Goal: Information Seeking & Learning: Learn about a topic

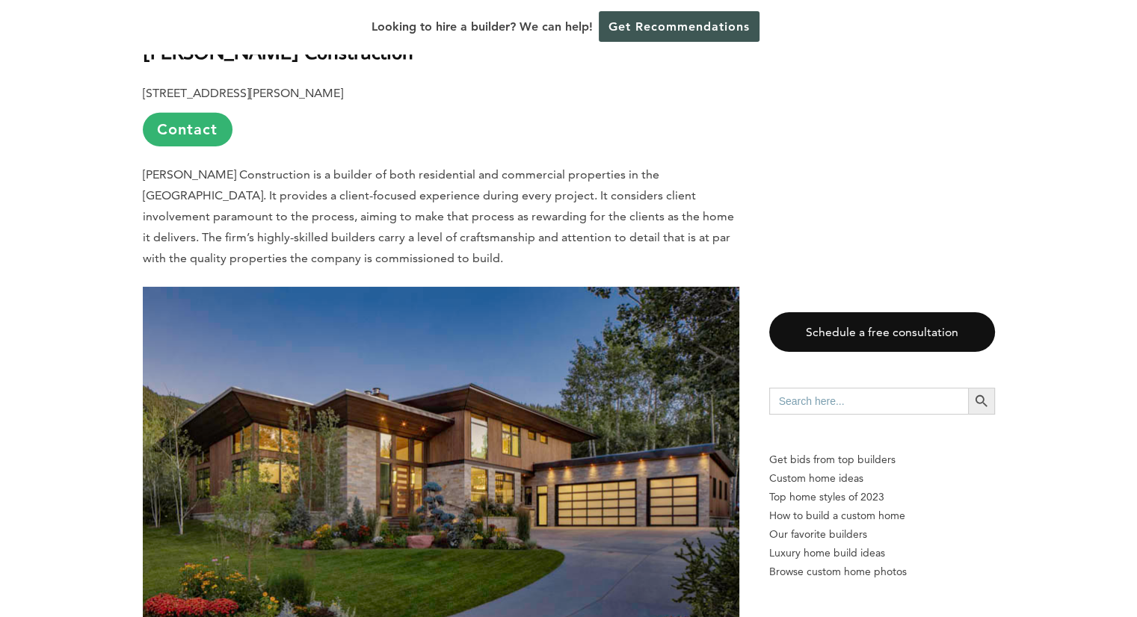
scroll to position [5307, 0]
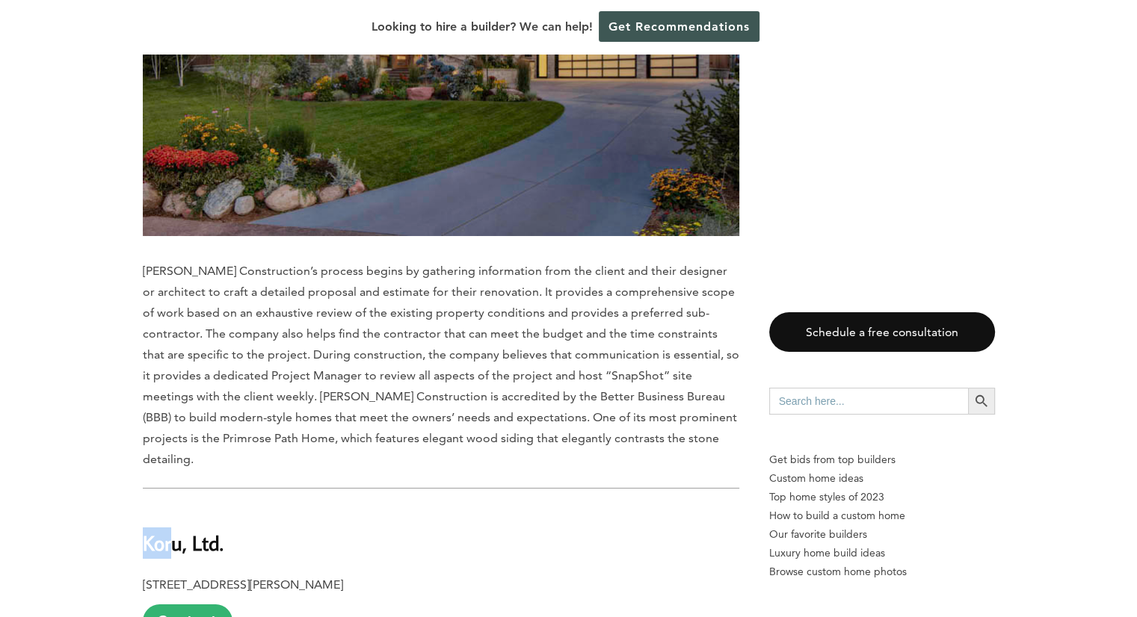
drag, startPoint x: 145, startPoint y: 381, endPoint x: 173, endPoint y: 381, distance: 28.4
click at [173, 530] on b "Koru, Ltd." at bounding box center [183, 543] width 81 height 26
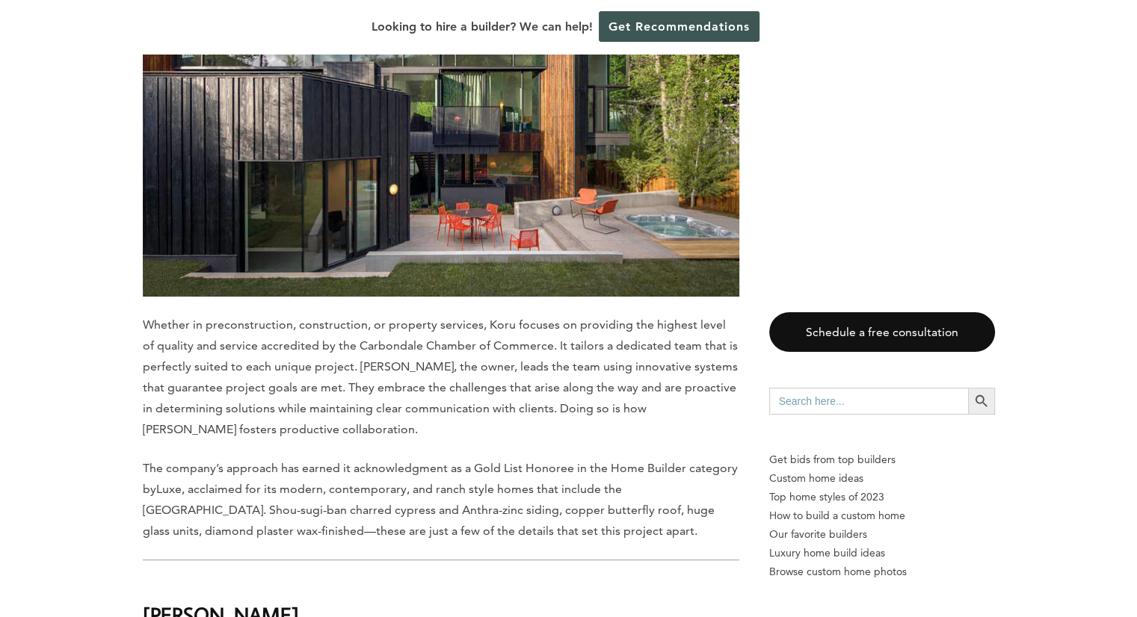
scroll to position [6129, 0]
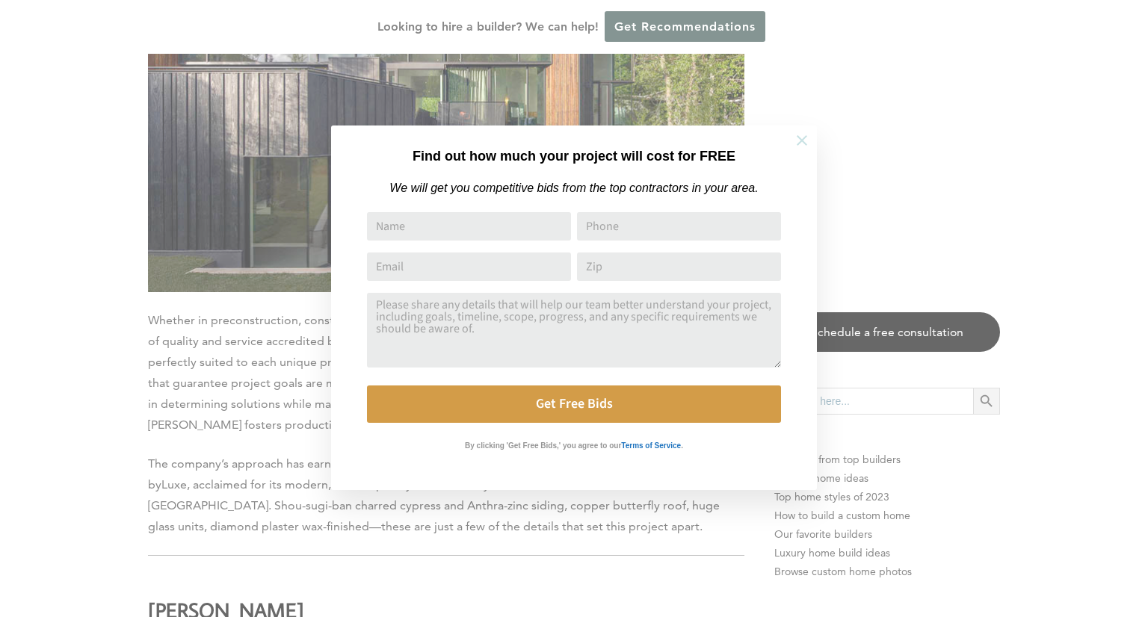
click at [804, 135] on icon at bounding box center [802, 140] width 16 height 16
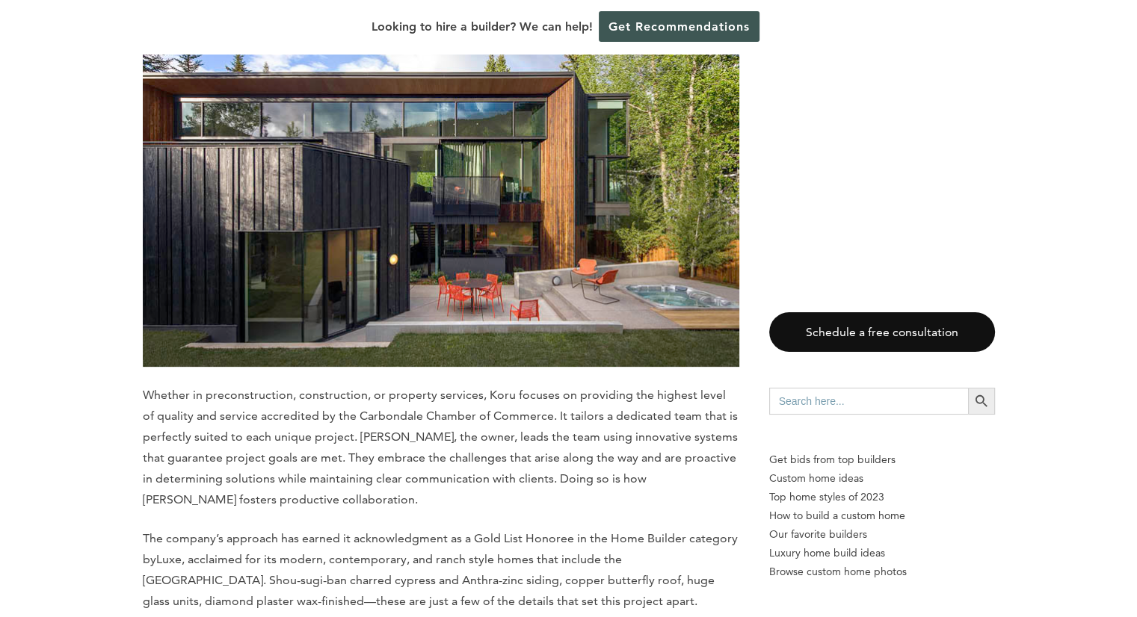
scroll to position [5531, 0]
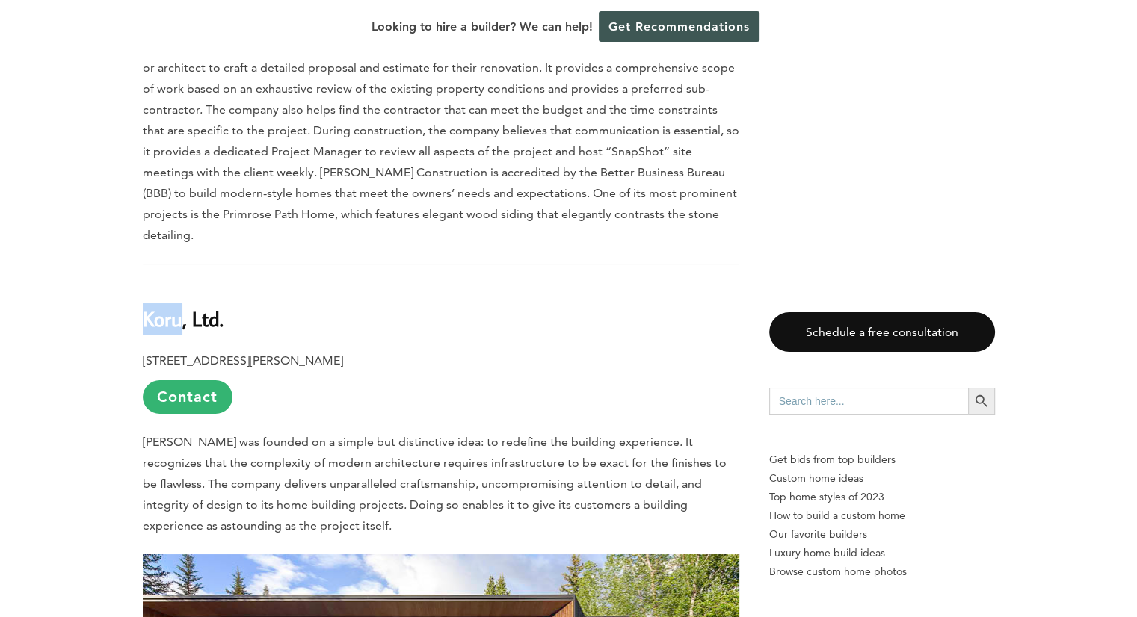
drag, startPoint x: 141, startPoint y: 152, endPoint x: 182, endPoint y: 155, distance: 40.5
click at [182, 155] on div "Last updated on [DATE] 01:28 pm When it comes to building a custom home in [US_…" at bounding box center [569, 157] width 900 height 9782
copy b "Koru"
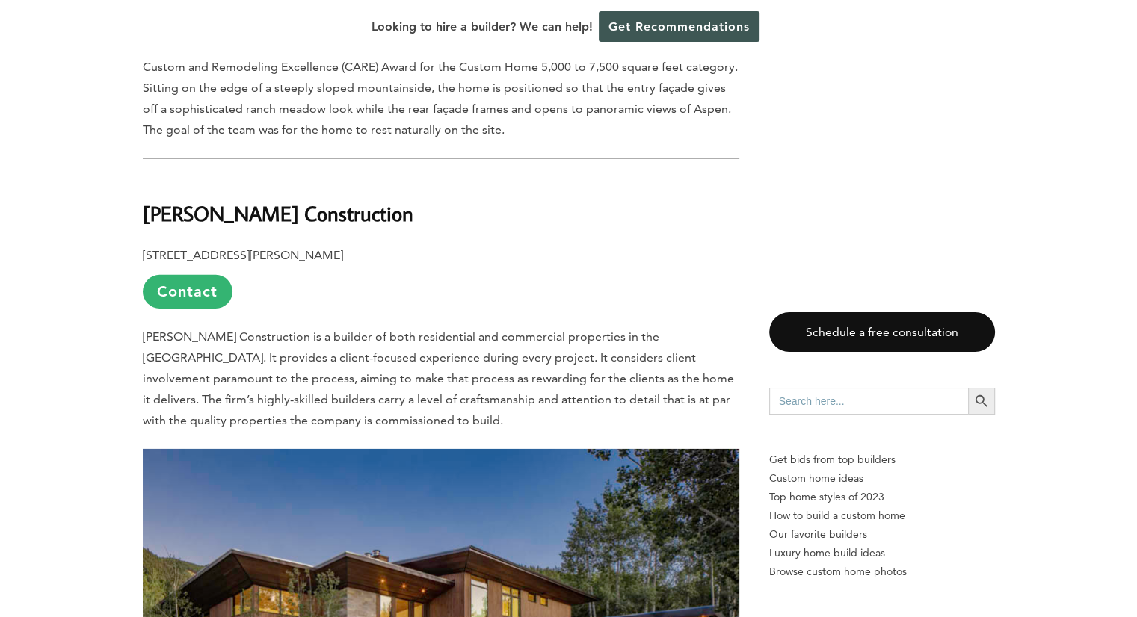
scroll to position [4559, 0]
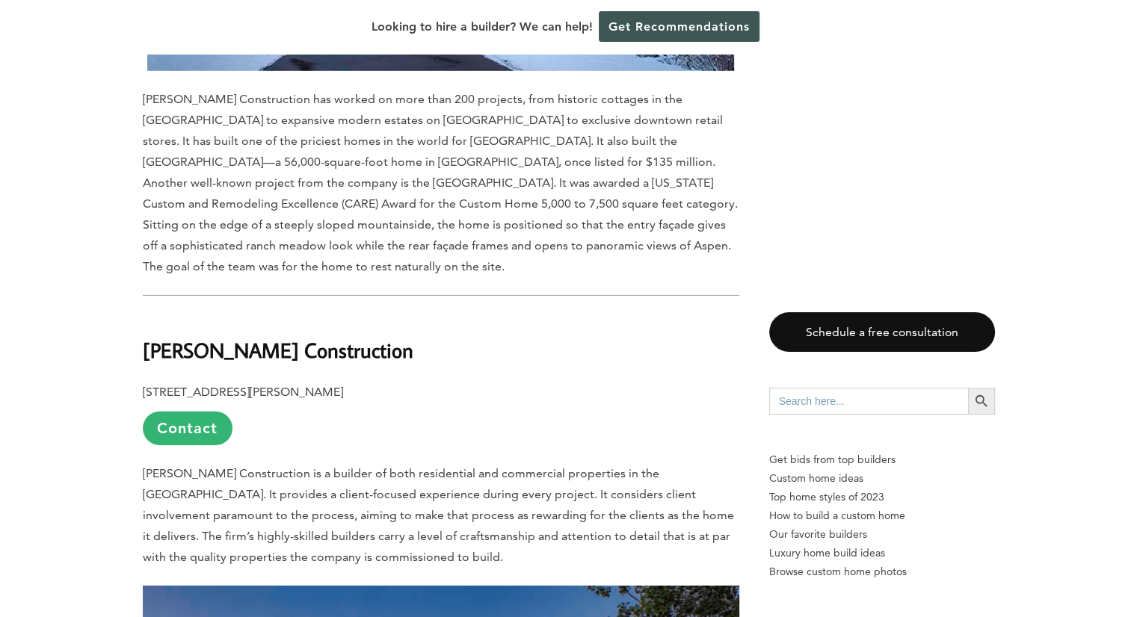
drag, startPoint x: 142, startPoint y: 207, endPoint x: 381, endPoint y: 210, distance: 239.2
copy b "[PERSON_NAME] Construction"
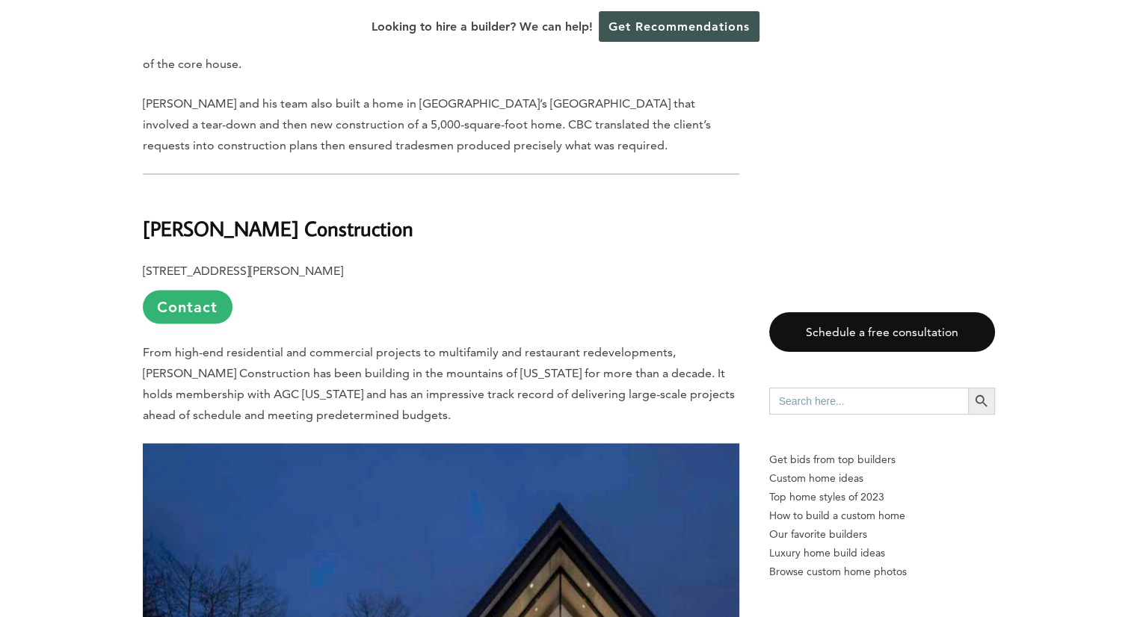
scroll to position [2691, 0]
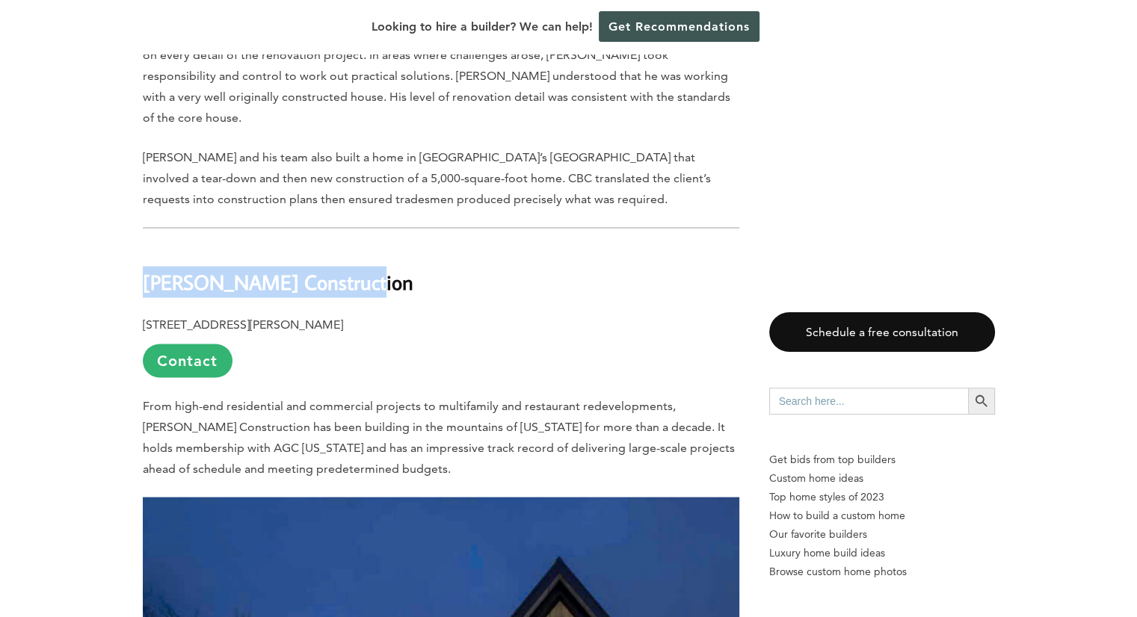
drag, startPoint x: 368, startPoint y: 207, endPoint x: 128, endPoint y: 210, distance: 239.9
copy b "[PERSON_NAME] Construction"
